Goal: Task Accomplishment & Management: Manage account settings

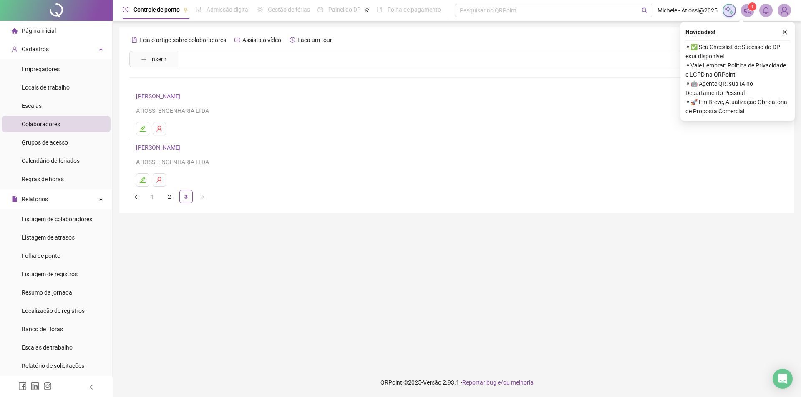
click at [347, 281] on main "Leia o artigo sobre colaboradores Assista o vídeo Faça um tour Inserir Nenhum r…" at bounding box center [456, 195] width 675 height 334
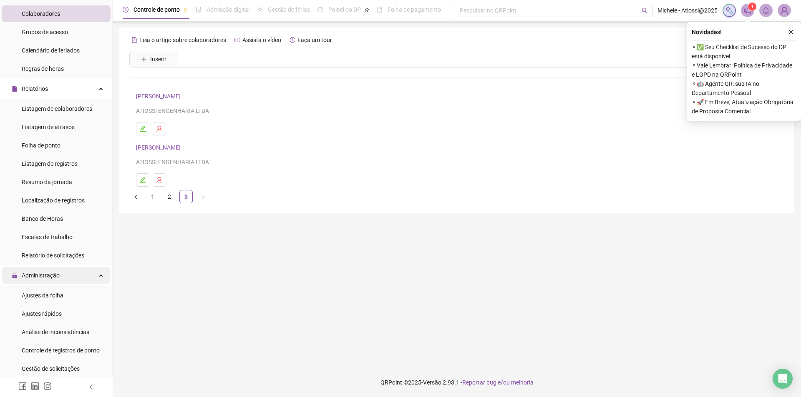
scroll to position [125, 0]
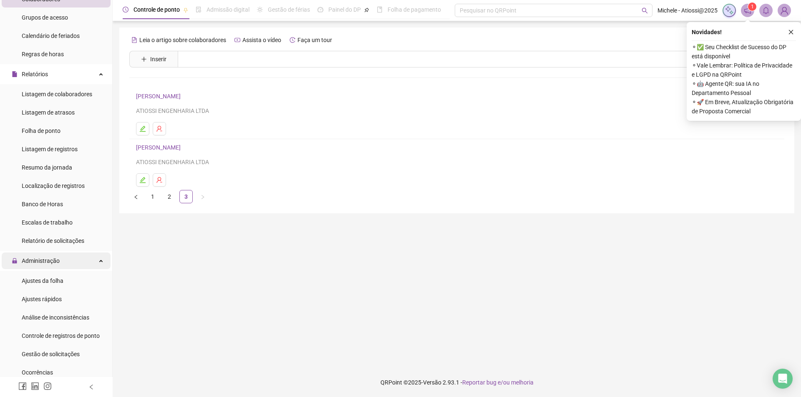
click at [68, 257] on div "Administração" at bounding box center [56, 261] width 109 height 17
click at [63, 259] on div "Administração" at bounding box center [56, 261] width 109 height 17
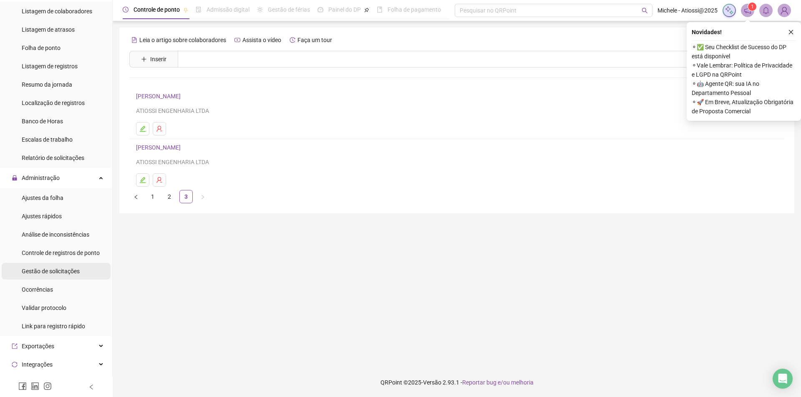
scroll to position [208, 0]
click at [63, 251] on span "Controle de registros de ponto" at bounding box center [61, 252] width 78 height 7
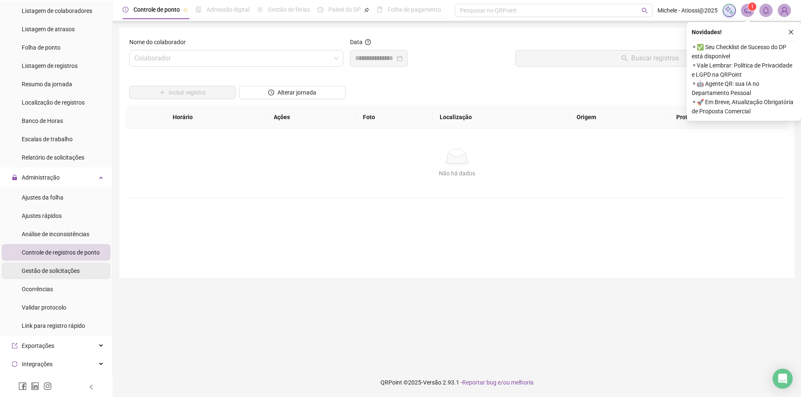
click at [56, 273] on span "Gestão de solicitações" at bounding box center [51, 271] width 58 height 7
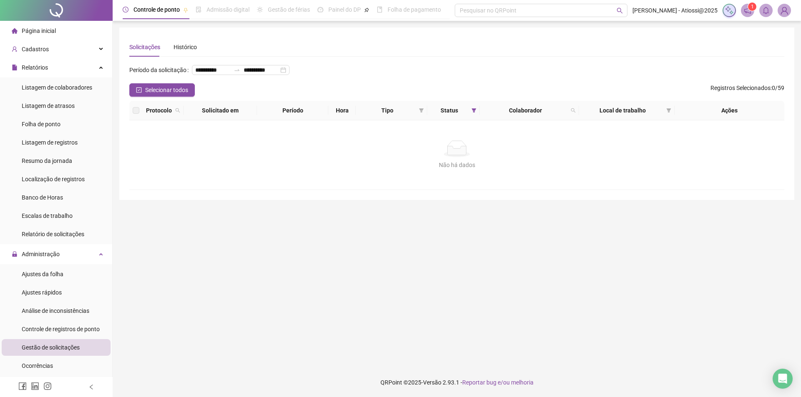
scroll to position [83, 0]
